Goal: Download file/media

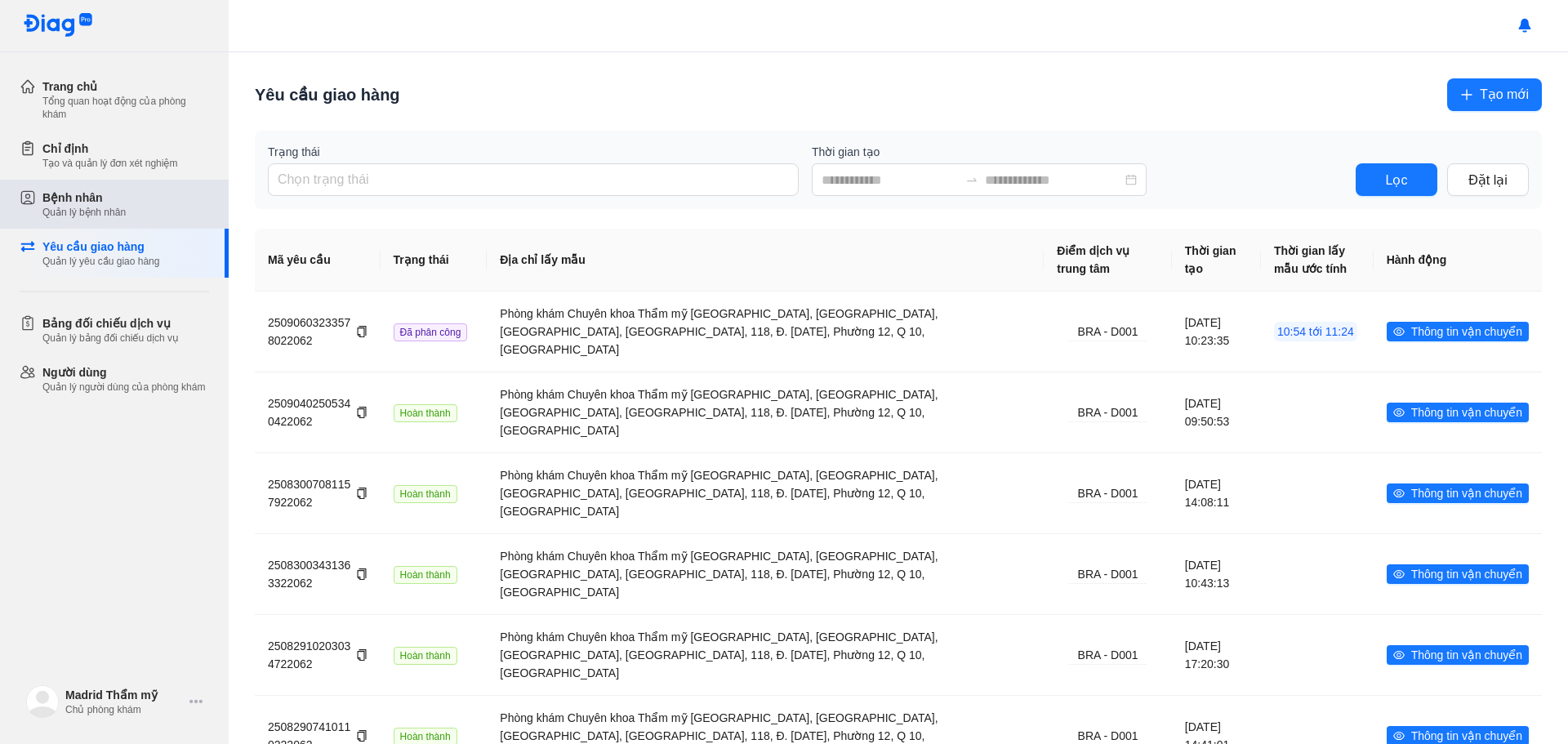
click at [114, 203] on div "Bệnh nhân" at bounding box center [84, 198] width 83 height 16
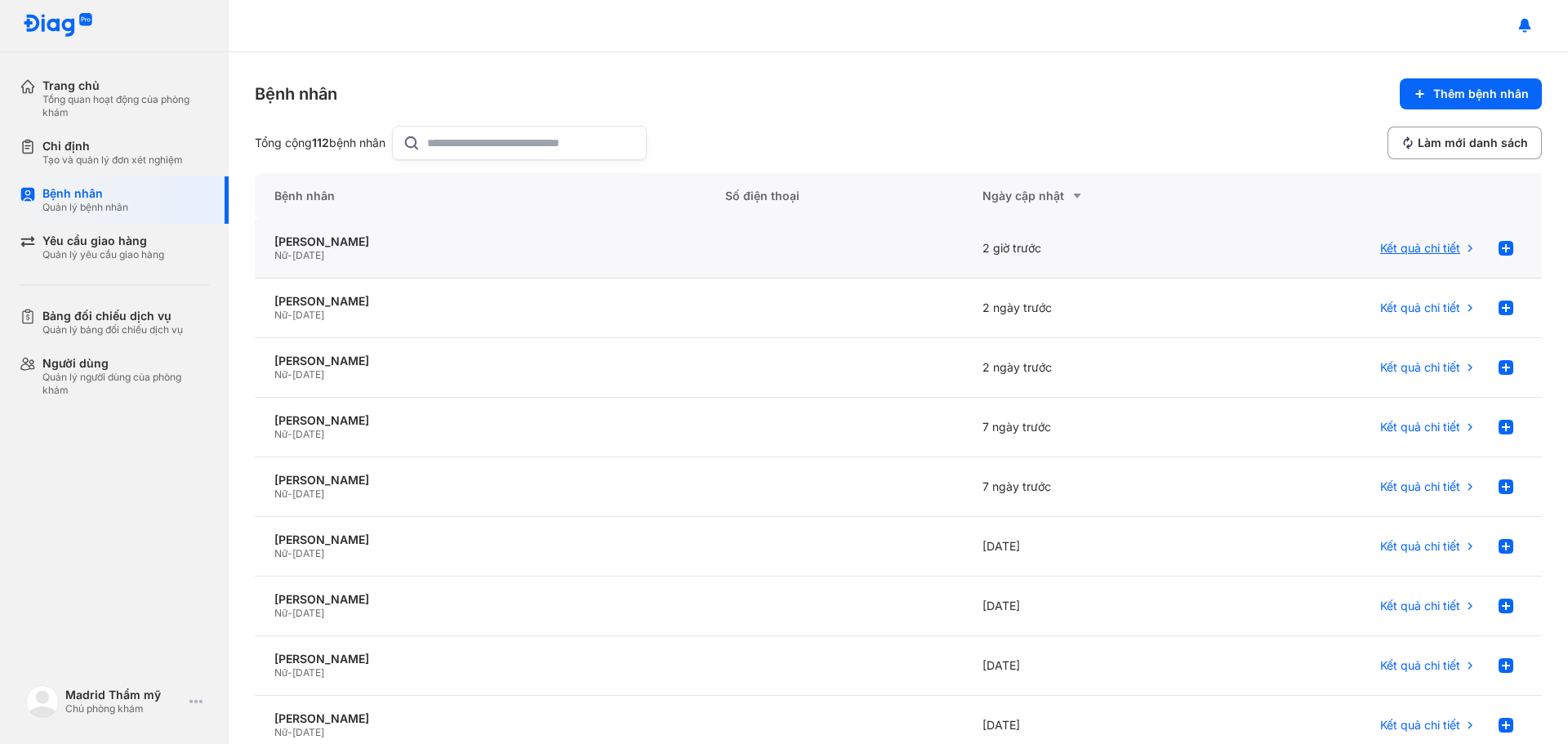
click at [1443, 250] on span "Kết quả chi tiết" at bounding box center [1420, 248] width 80 height 15
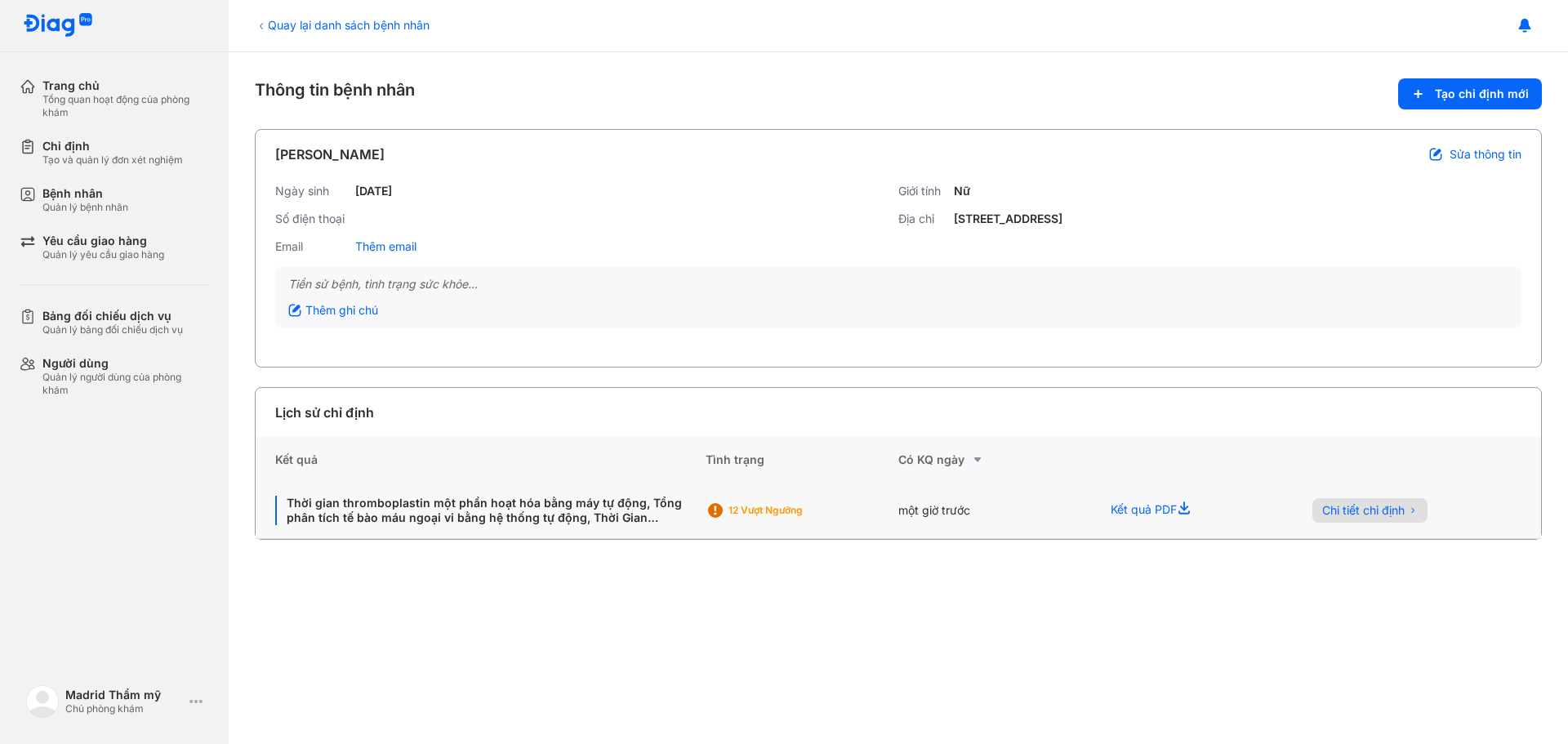
click at [1368, 513] on span "Chi tiết chỉ định" at bounding box center [1363, 510] width 83 height 15
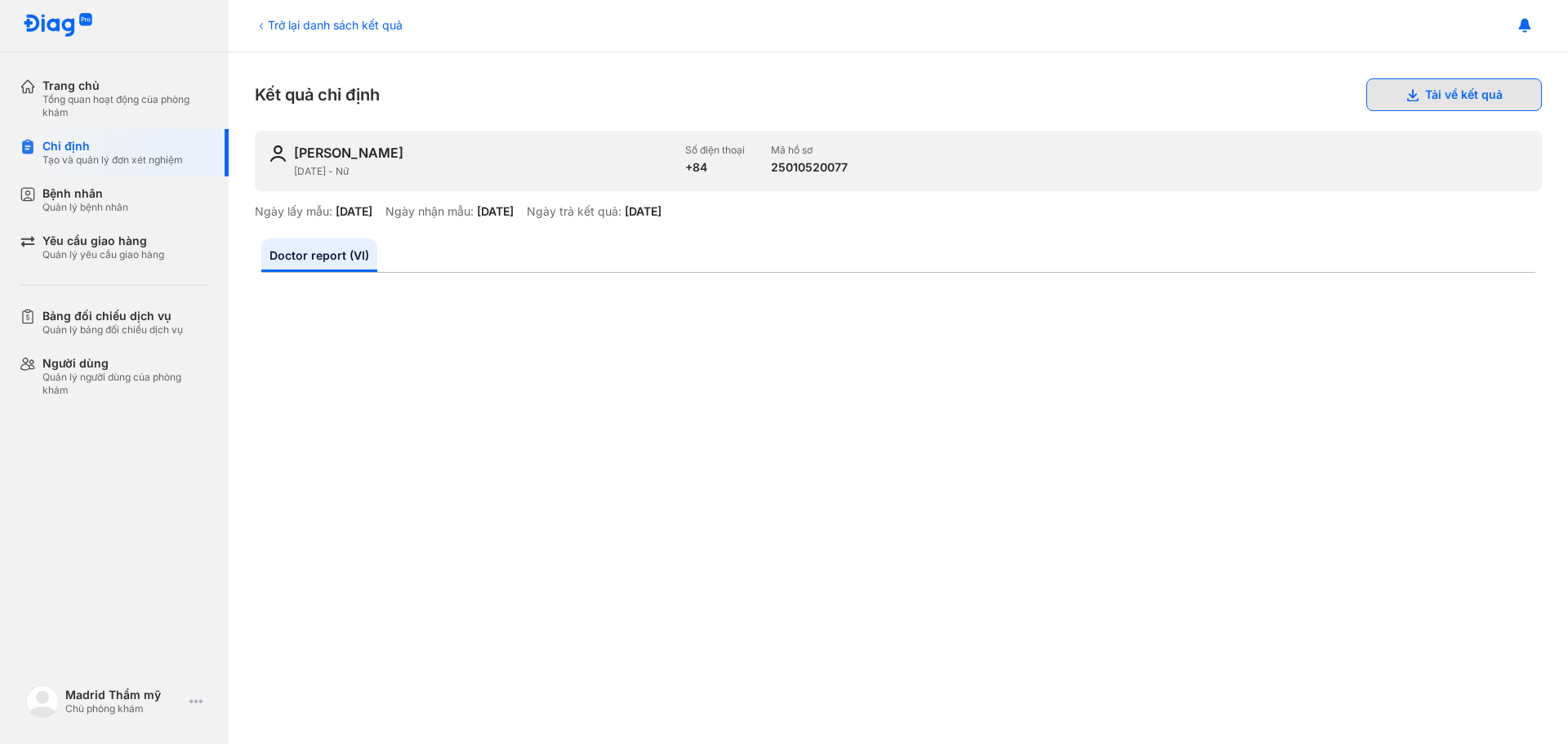
click at [1438, 87] on button "Tải về kết quả" at bounding box center [1454, 95] width 176 height 33
